Goal: Download file/media

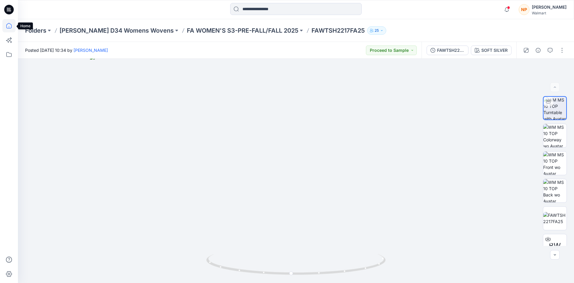
click at [9, 28] on icon at bounding box center [8, 25] width 13 height 13
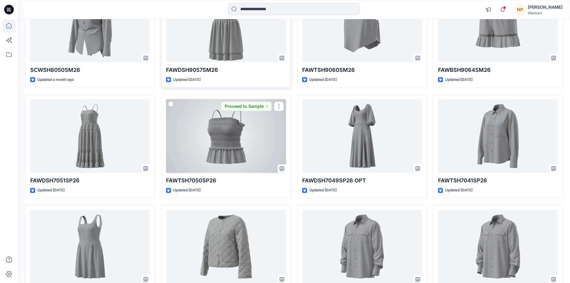
scroll to position [90, 0]
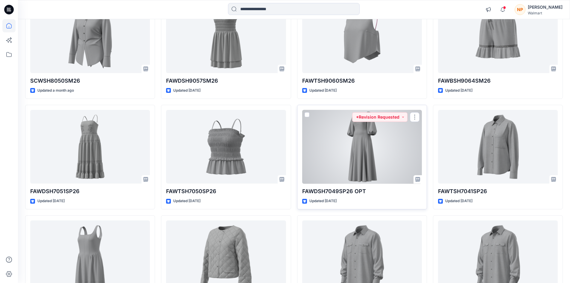
click at [405, 142] on div at bounding box center [362, 147] width 120 height 74
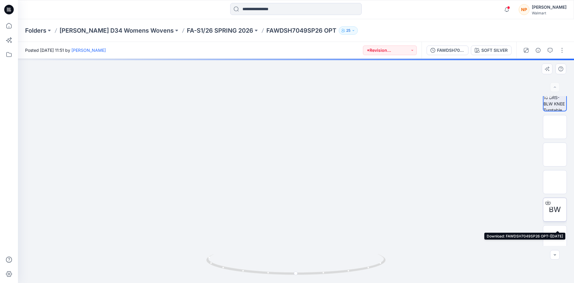
scroll to position [12, 0]
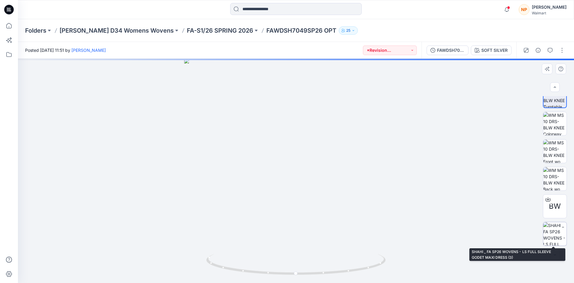
click at [557, 233] on img at bounding box center [554, 233] width 23 height 23
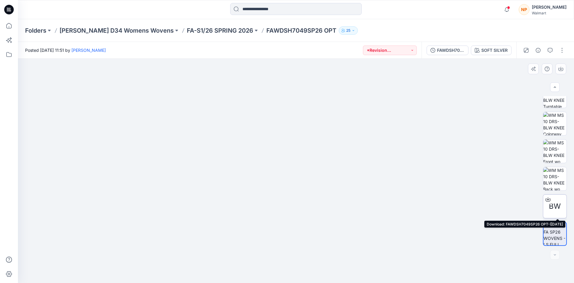
click at [547, 199] on icon at bounding box center [548, 199] width 5 height 5
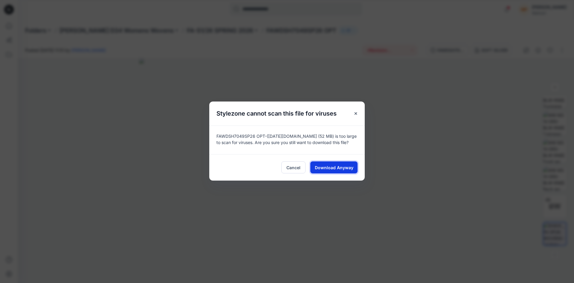
click at [334, 169] on span "Download Anyway" at bounding box center [334, 167] width 39 height 6
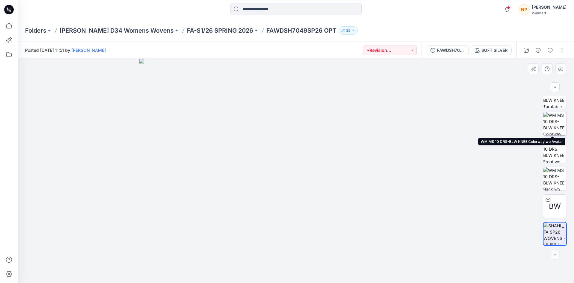
click at [552, 122] on img at bounding box center [554, 123] width 23 height 23
